Goal: Complete application form

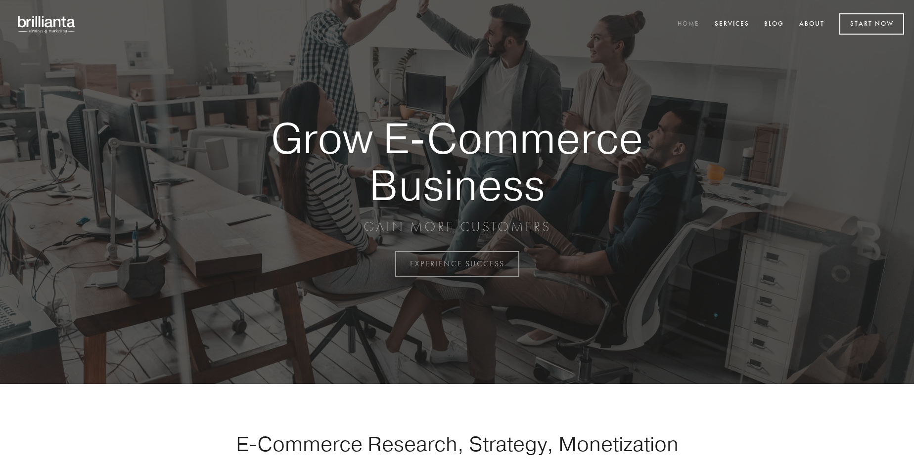
scroll to position [2592, 0]
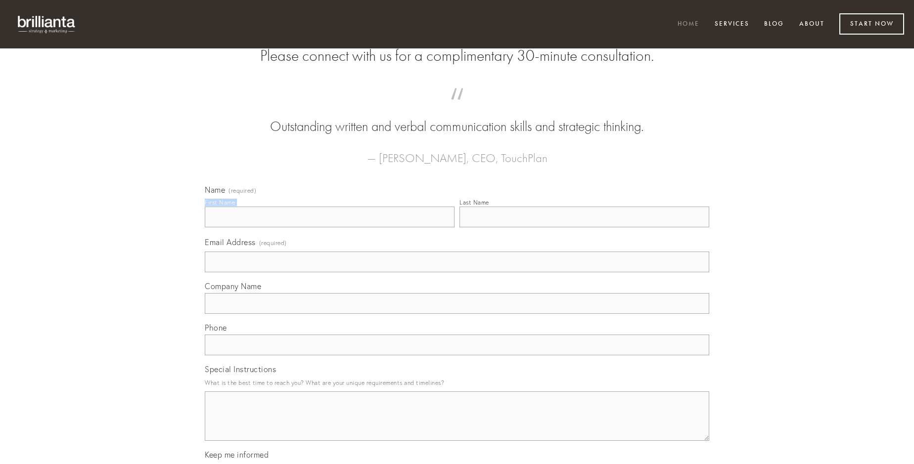
type input "[PERSON_NAME]"
click at [584, 227] on input "Last Name" at bounding box center [584, 217] width 250 height 21
type input "[PERSON_NAME]"
click at [457, 272] on input "Email Address (required)" at bounding box center [457, 262] width 504 height 21
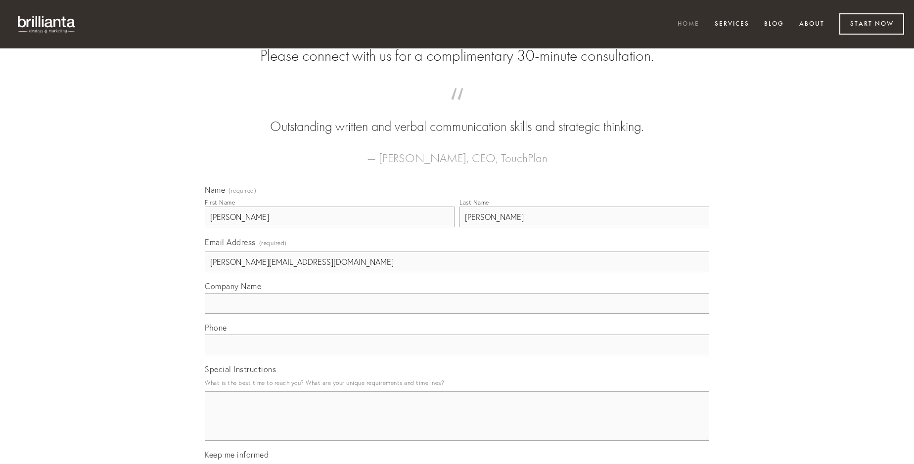
type input "[PERSON_NAME][EMAIL_ADDRESS][DOMAIN_NAME]"
click at [457, 314] on input "Company Name" at bounding box center [457, 303] width 504 height 21
type input "aduro"
click at [457, 355] on input "text" at bounding box center [457, 345] width 504 height 21
click at [457, 425] on textarea "Special Instructions" at bounding box center [457, 416] width 504 height 49
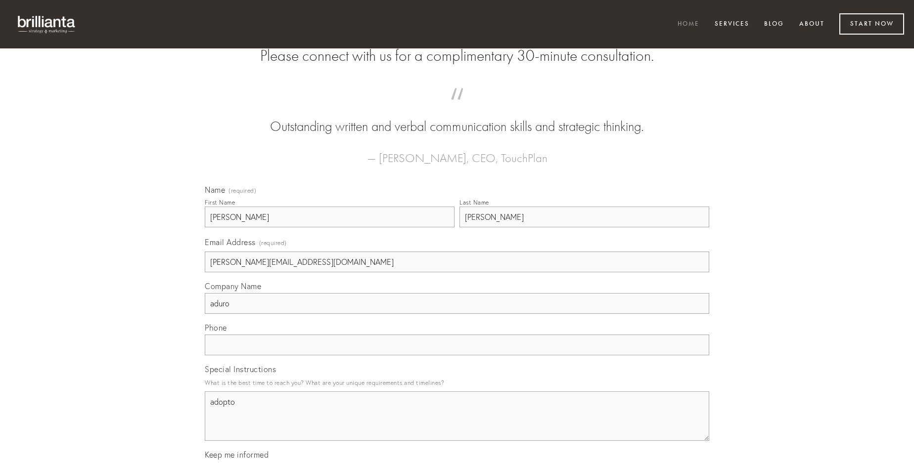
type textarea "adopto"
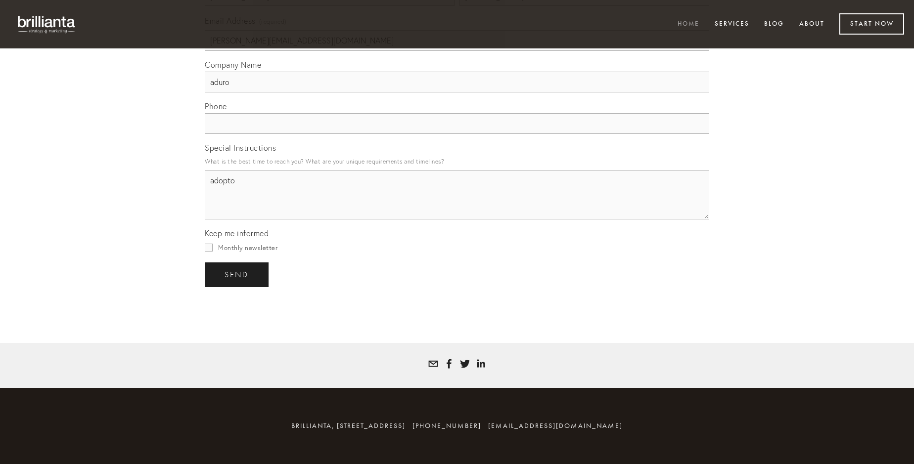
click at [237, 274] on span "send" at bounding box center [236, 274] width 24 height 9
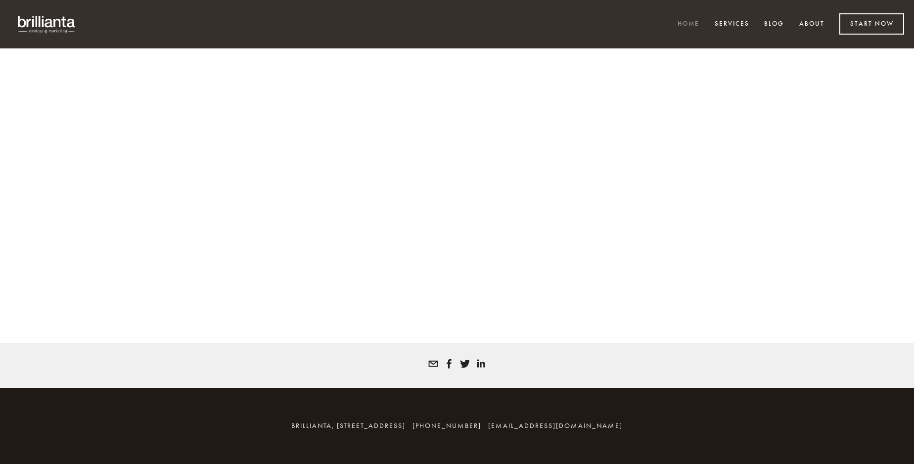
scroll to position [2578, 0]
